Goal: Check status

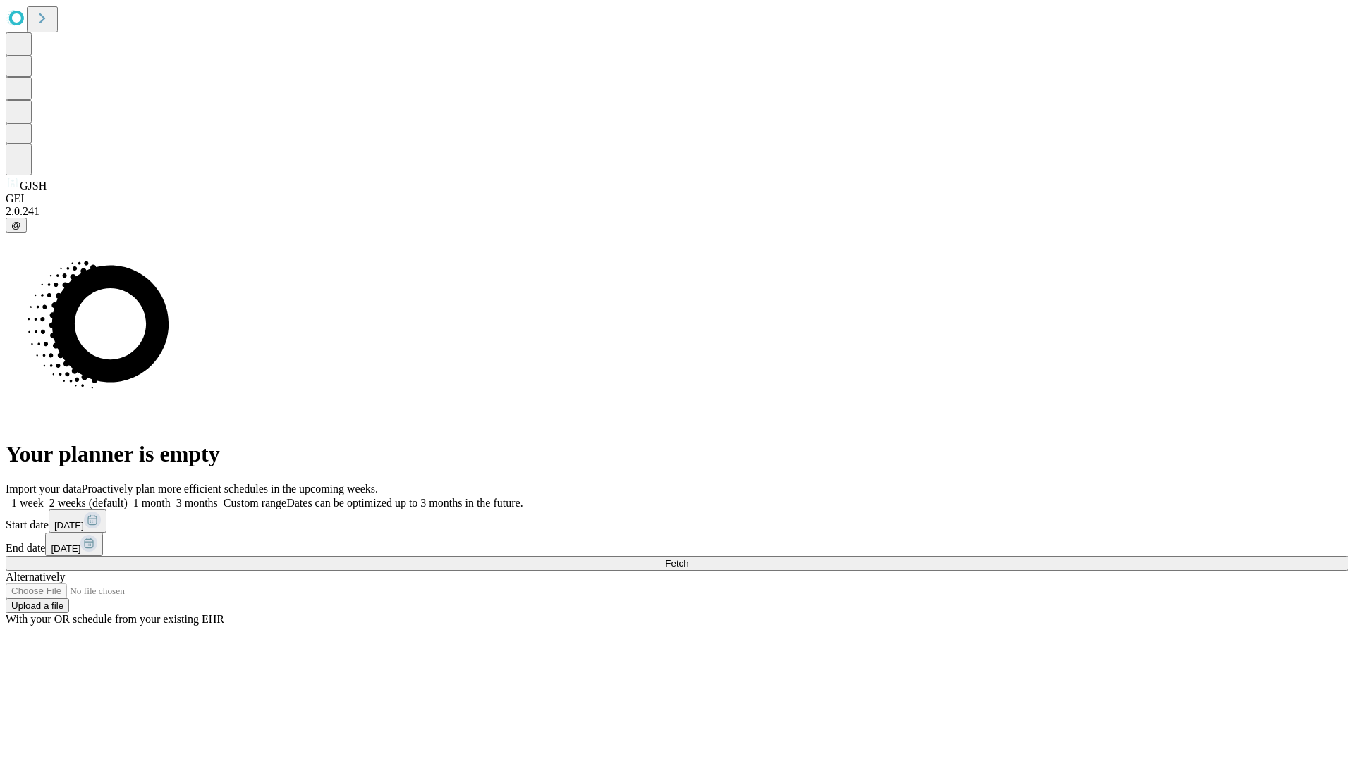
click at [688, 558] on span "Fetch" at bounding box center [676, 563] width 23 height 11
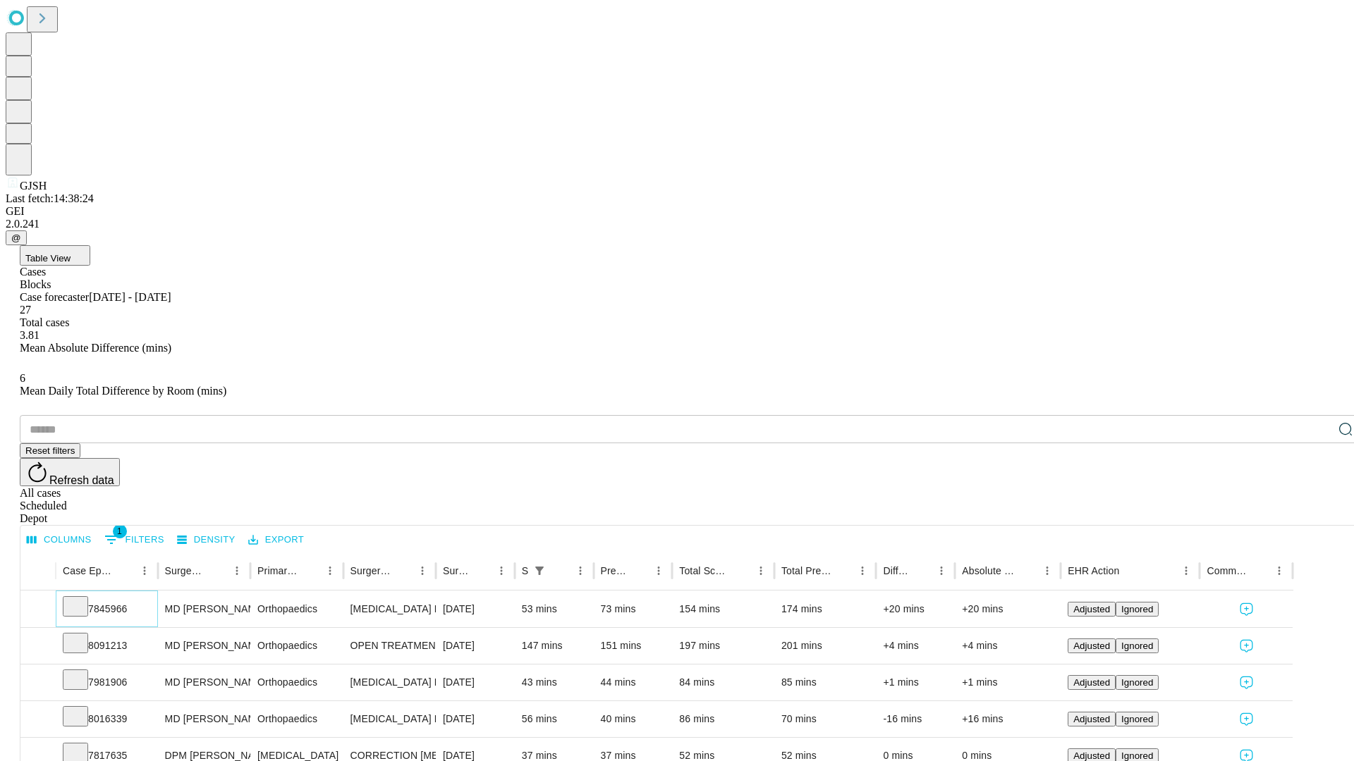
click at [82, 599] on icon at bounding box center [75, 606] width 14 height 14
